Goal: Navigation & Orientation: Find specific page/section

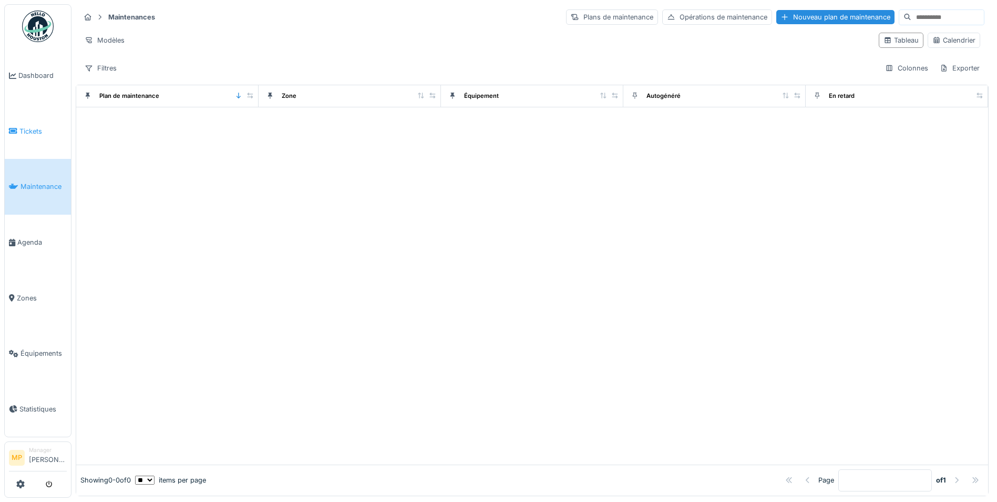
click at [36, 128] on span "Tickets" at bounding box center [42, 131] width 47 height 10
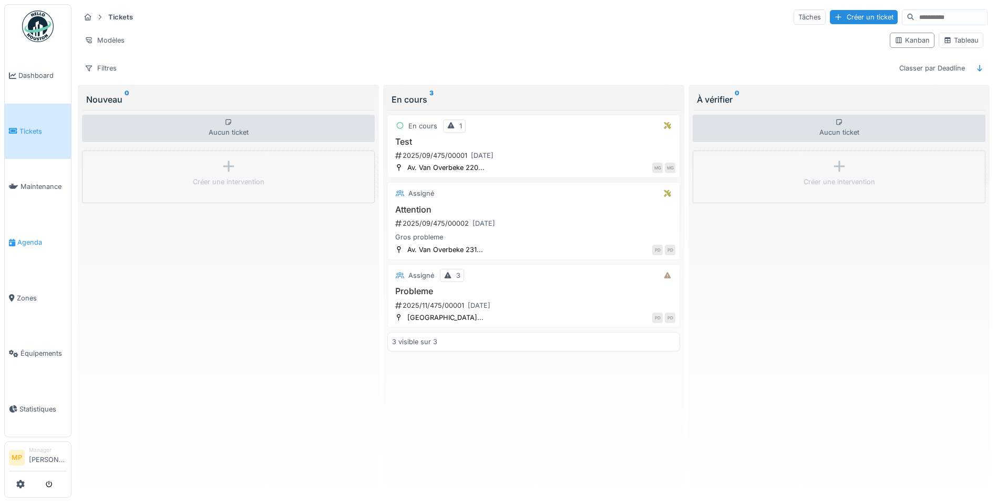
click at [27, 238] on span "Agenda" at bounding box center [41, 242] width 49 height 10
